Goal: Information Seeking & Learning: Learn about a topic

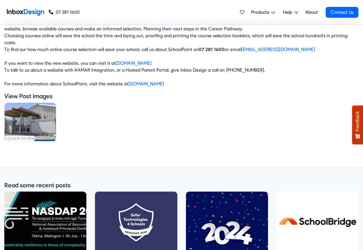
scroll to position [38, 0]
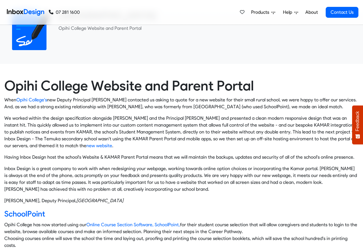
click at [17, 12] on img at bounding box center [25, 12] width 37 height 11
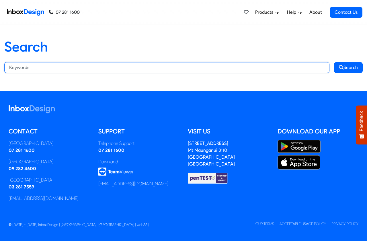
click at [57, 67] on input "Search:" at bounding box center [166, 67] width 325 height 11
paste input "bespoke"
type input "bespoke"
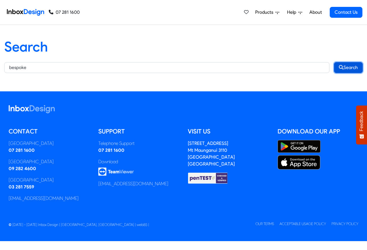
click at [349, 67] on button "Search" at bounding box center [348, 67] width 29 height 11
